Goal: Task Accomplishment & Management: Manage account settings

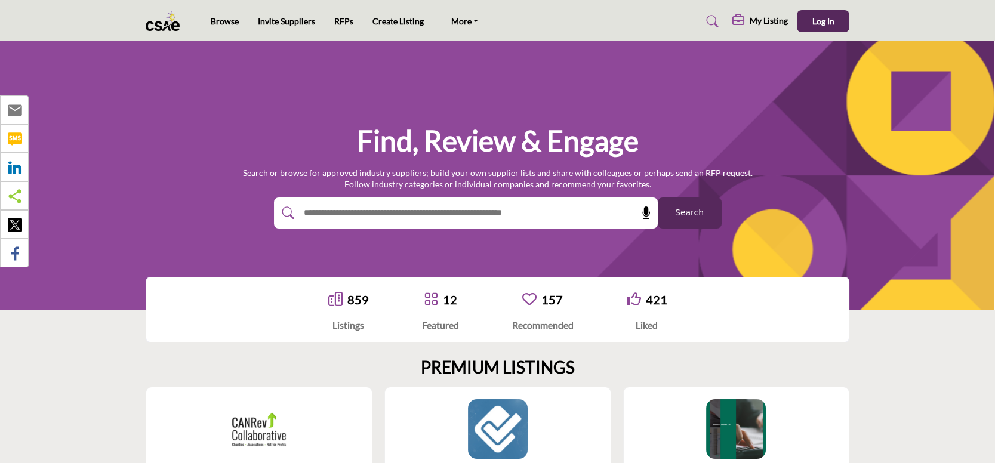
click at [354, 303] on link "859" at bounding box center [357, 299] width 21 height 14
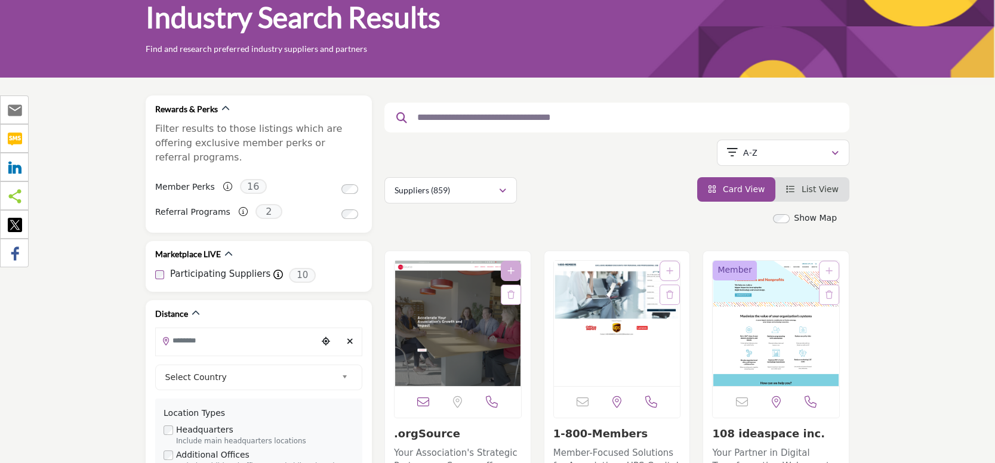
scroll to position [179, 0]
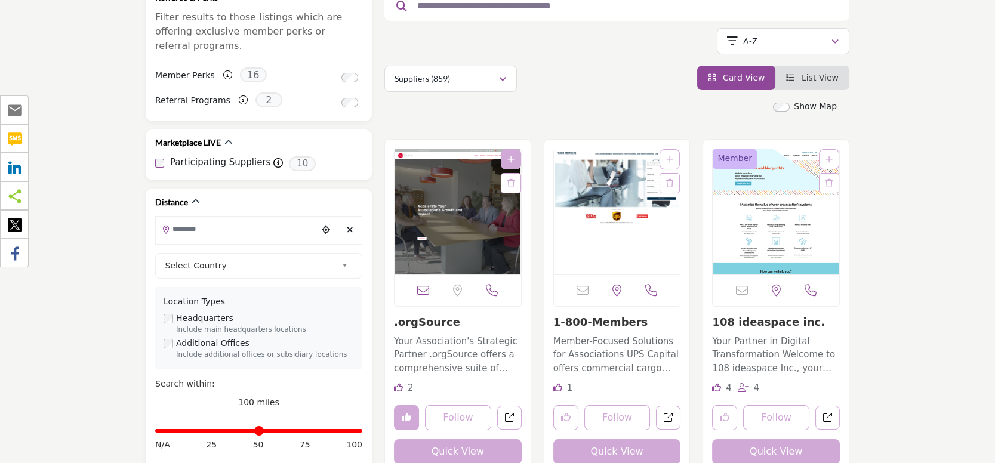
click at [588, 319] on link "1-800-Members" at bounding box center [600, 322] width 95 height 13
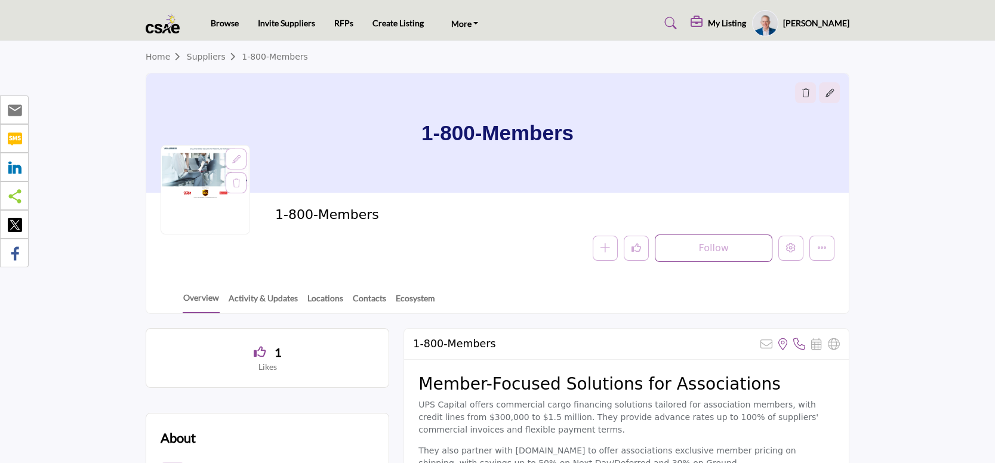
click at [0, 0] on icon "button" at bounding box center [0, 0] width 0 height 0
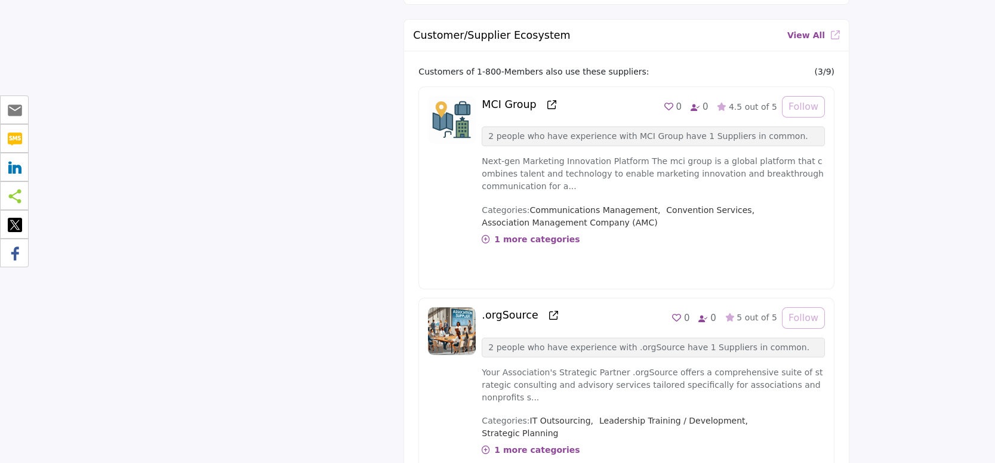
scroll to position [954, 0]
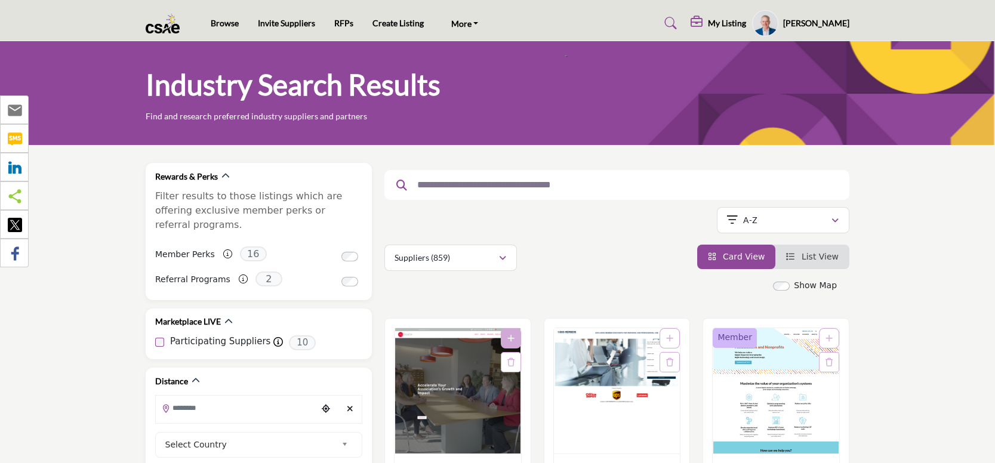
click at [723, 18] on h5 "My Listing" at bounding box center [727, 23] width 38 height 11
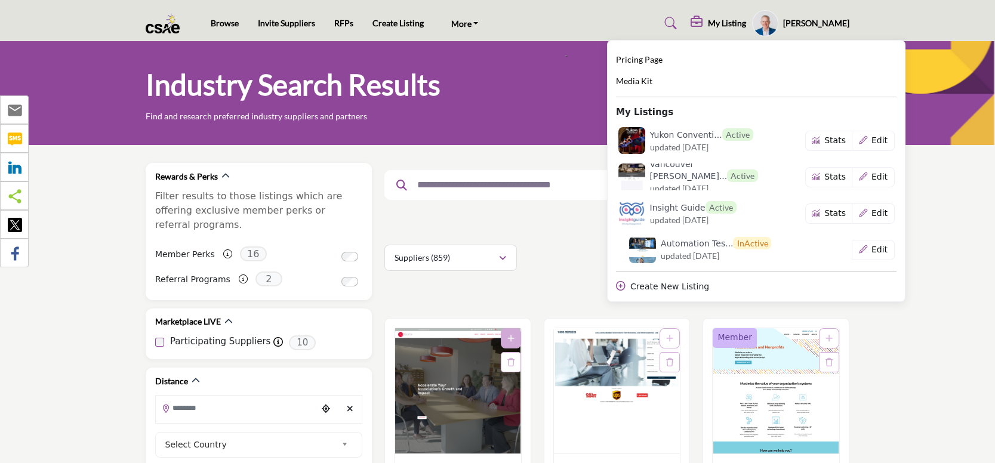
click at [666, 138] on h6 "Yukon Conventi... Active" at bounding box center [701, 134] width 103 height 13
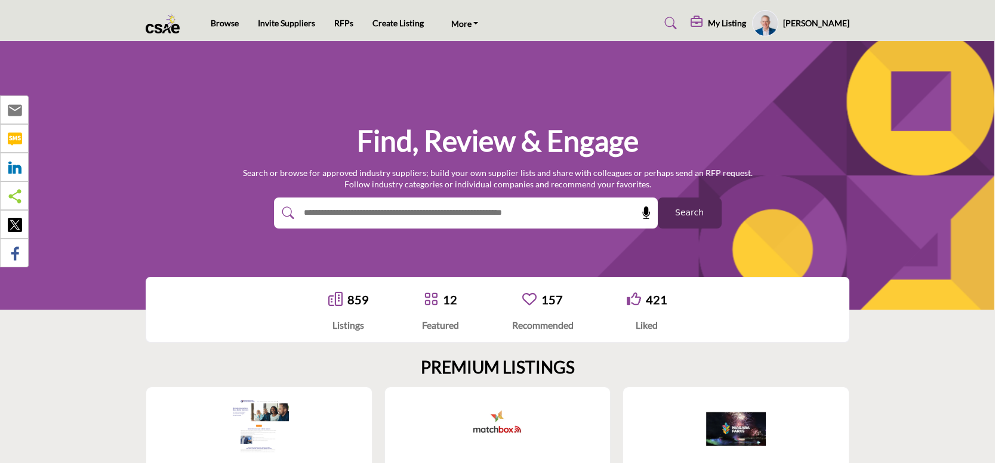
click at [726, 30] on div "My Listing" at bounding box center [717, 23] width 55 height 14
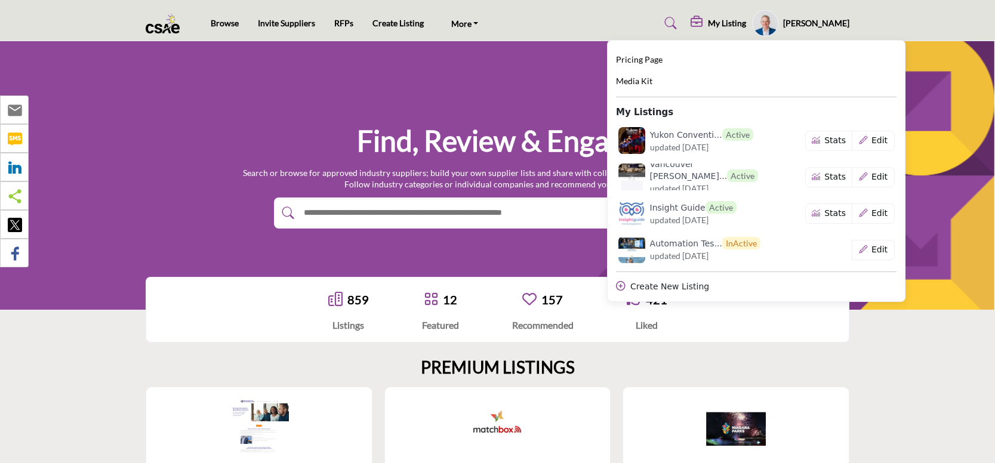
click at [670, 136] on h6 "Yukon Conventi... Active" at bounding box center [701, 134] width 103 height 13
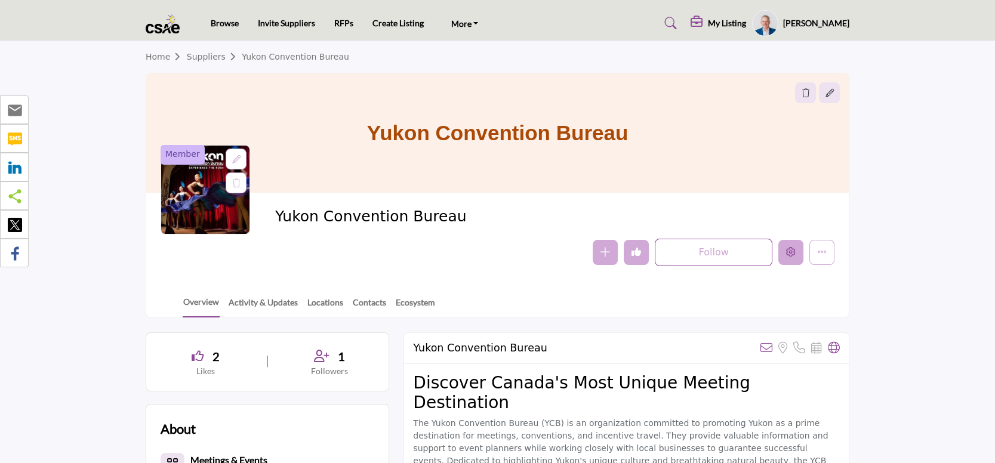
click at [781, 251] on button "Edit company" at bounding box center [790, 252] width 25 height 25
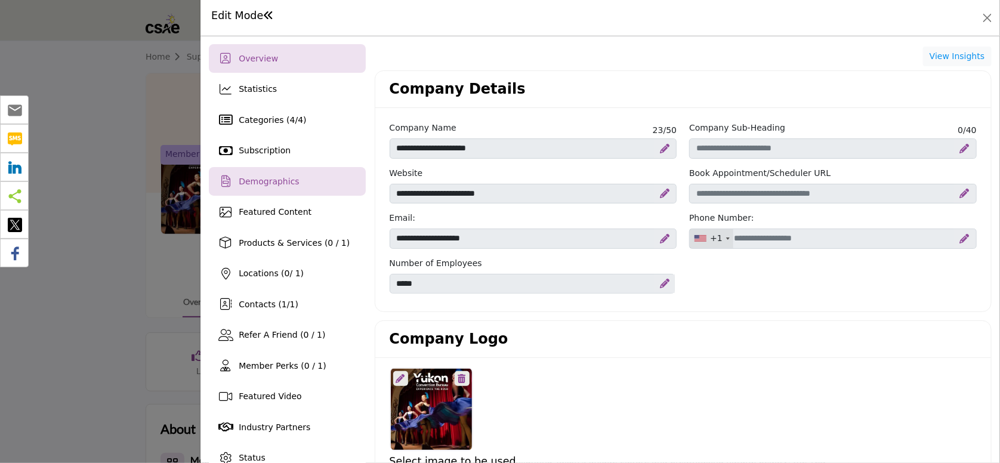
click at [286, 186] on span "Demographics" at bounding box center [269, 182] width 60 height 10
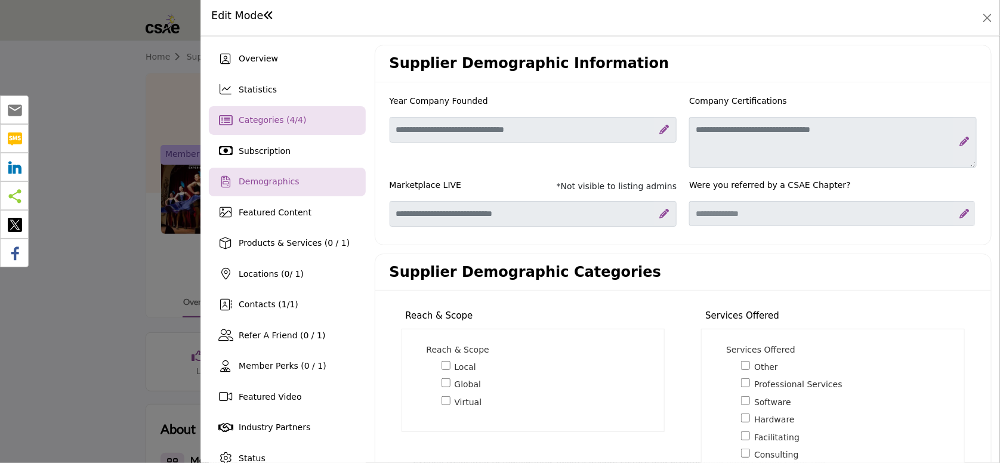
click at [267, 128] on div "Categories ( 4 / 4 )" at bounding box center [287, 120] width 156 height 29
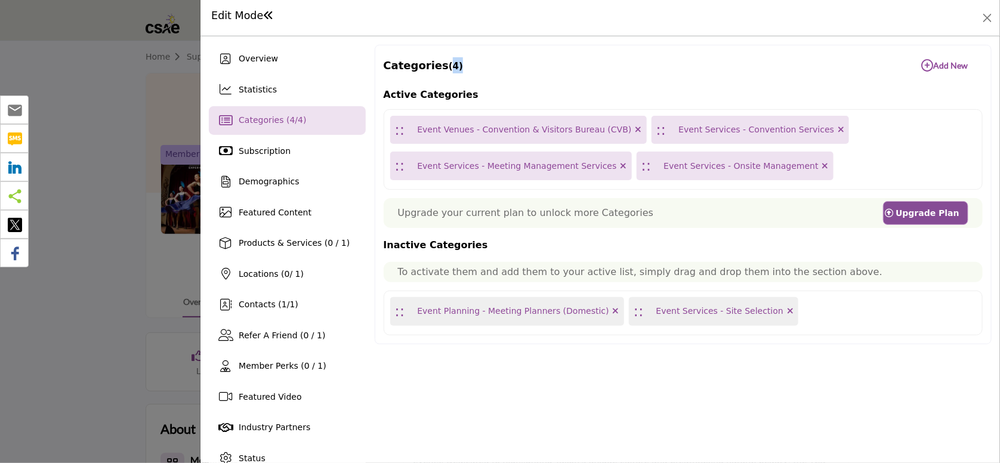
drag, startPoint x: 442, startPoint y: 66, endPoint x: 453, endPoint y: 66, distance: 10.7
click at [453, 66] on div "Categories (4) Add New Add New" at bounding box center [683, 66] width 599 height 24
click at [452, 64] on div "Categories (4) Add New Add New" at bounding box center [683, 66] width 599 height 24
drag, startPoint x: 389, startPoint y: 212, endPoint x: 632, endPoint y: 215, distance: 242.9
click at [632, 215] on div "Upgrade your current plan to unlock more Categories Upgrade Plan" at bounding box center [683, 213] width 599 height 30
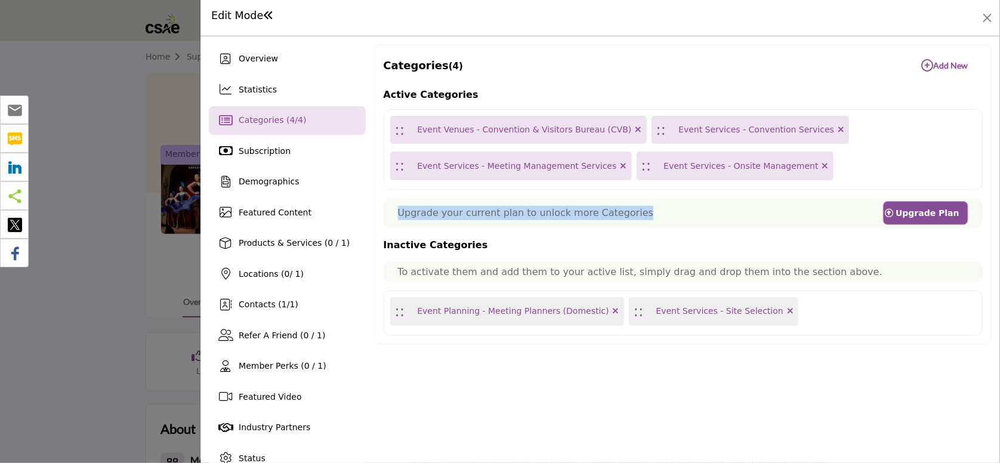
click at [632, 214] on div "Upgrade your current plan to unlock more Categories Upgrade Plan" at bounding box center [683, 213] width 599 height 30
click at [911, 220] on link "Upgrade Plan" at bounding box center [925, 213] width 85 height 24
